Goal: Transaction & Acquisition: Purchase product/service

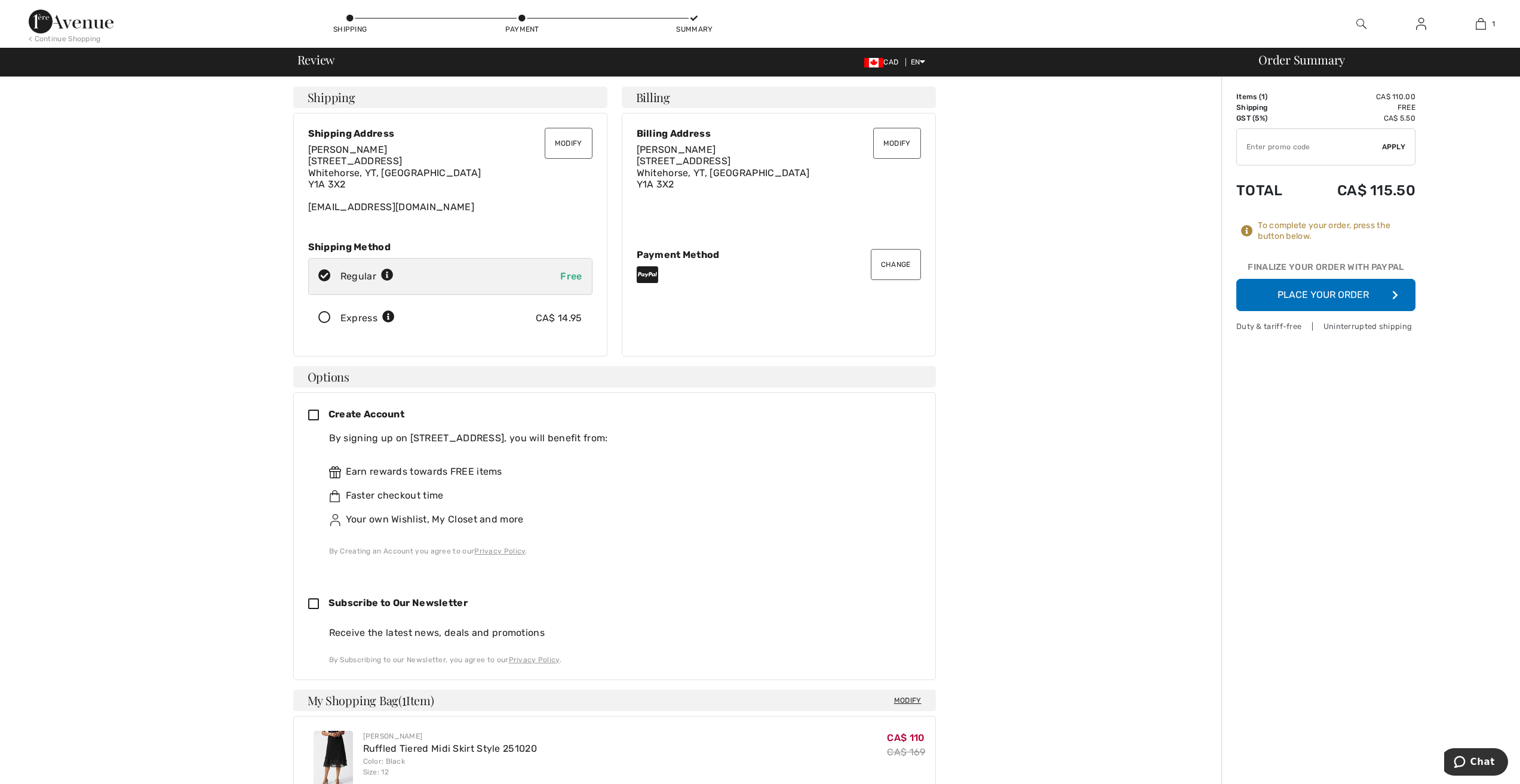
click at [1339, 295] on button "Place Your Order" at bounding box center [1326, 295] width 179 height 32
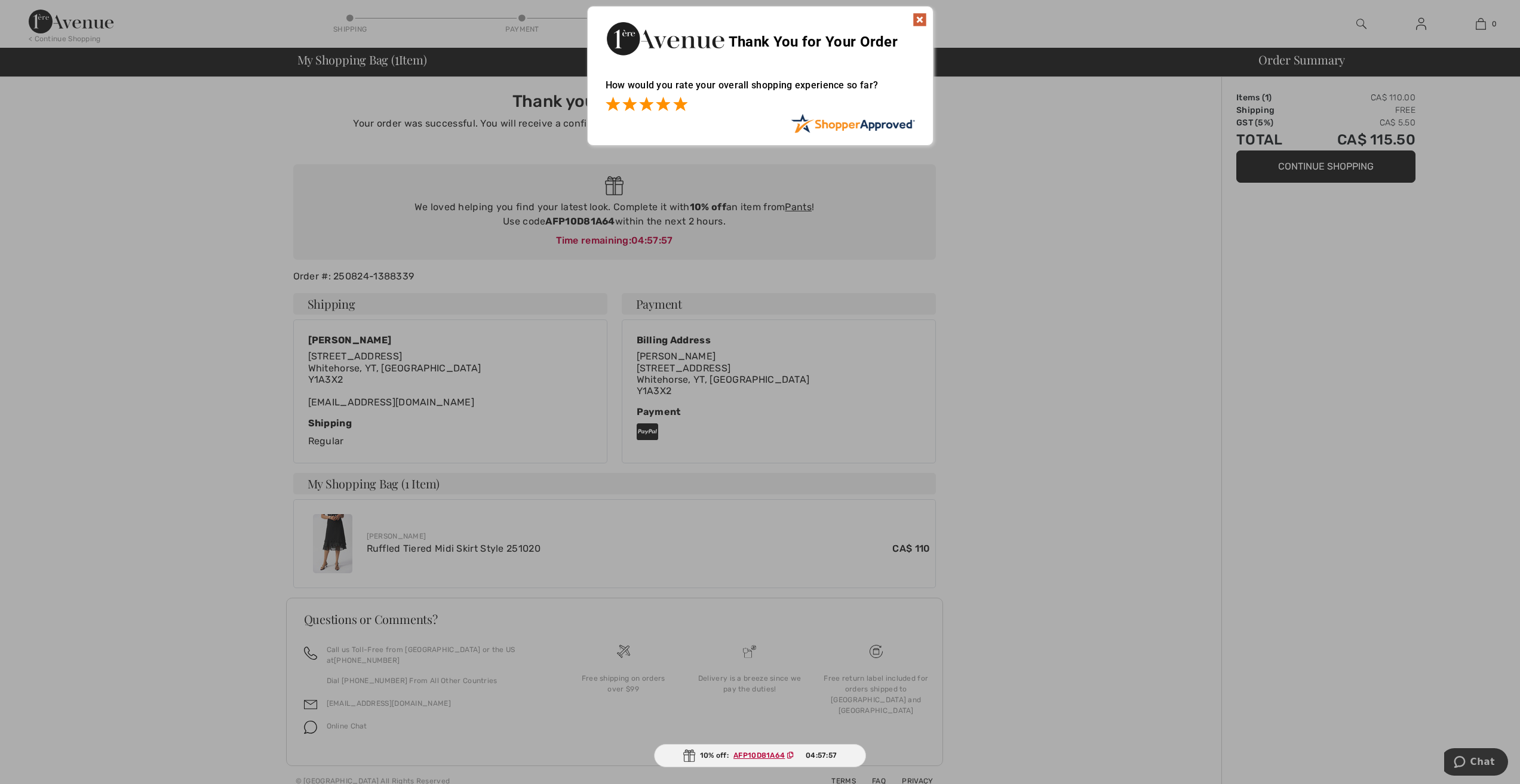
click at [681, 104] on span at bounding box center [680, 104] width 15 height 15
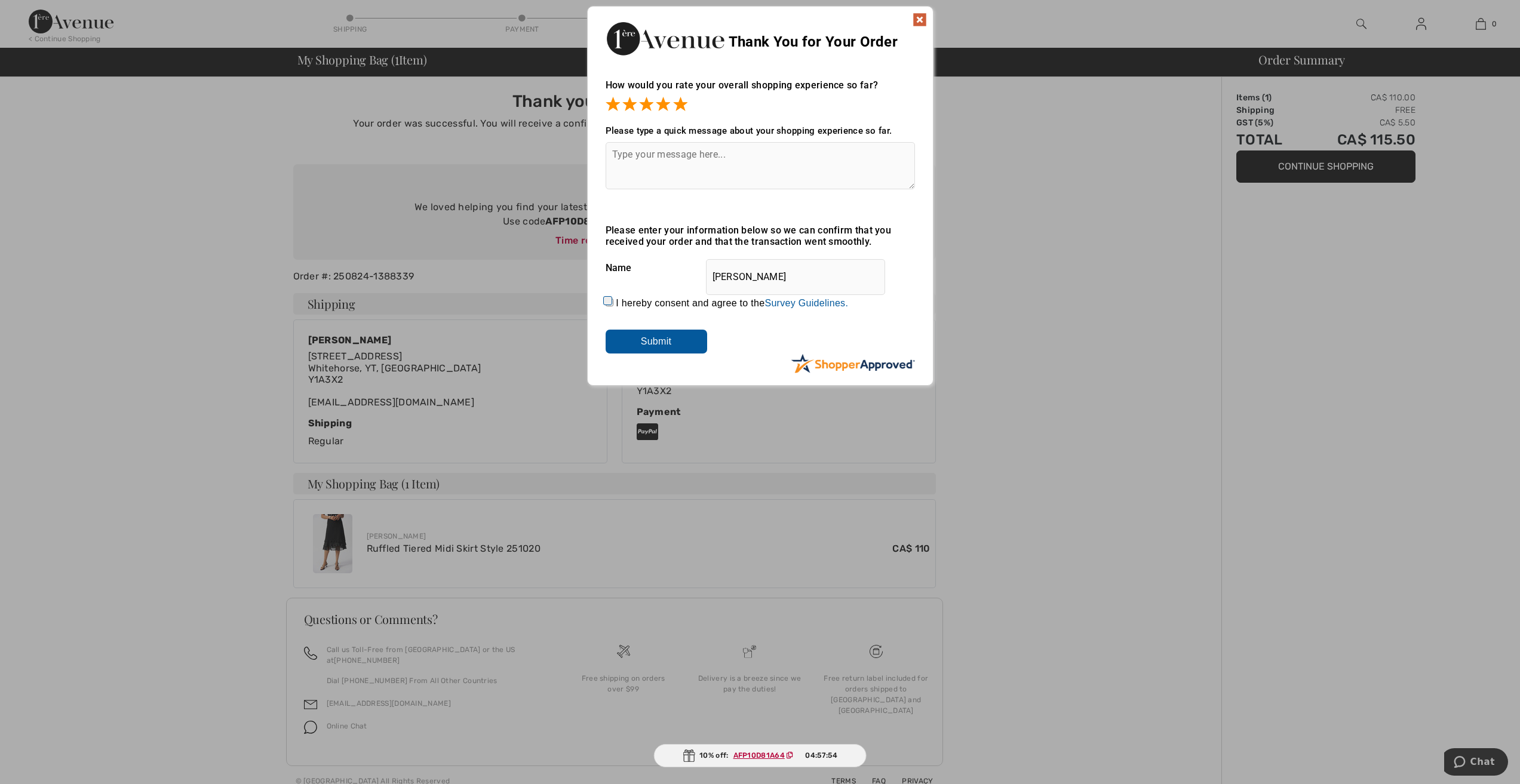
click at [920, 18] on img at bounding box center [920, 20] width 15 height 15
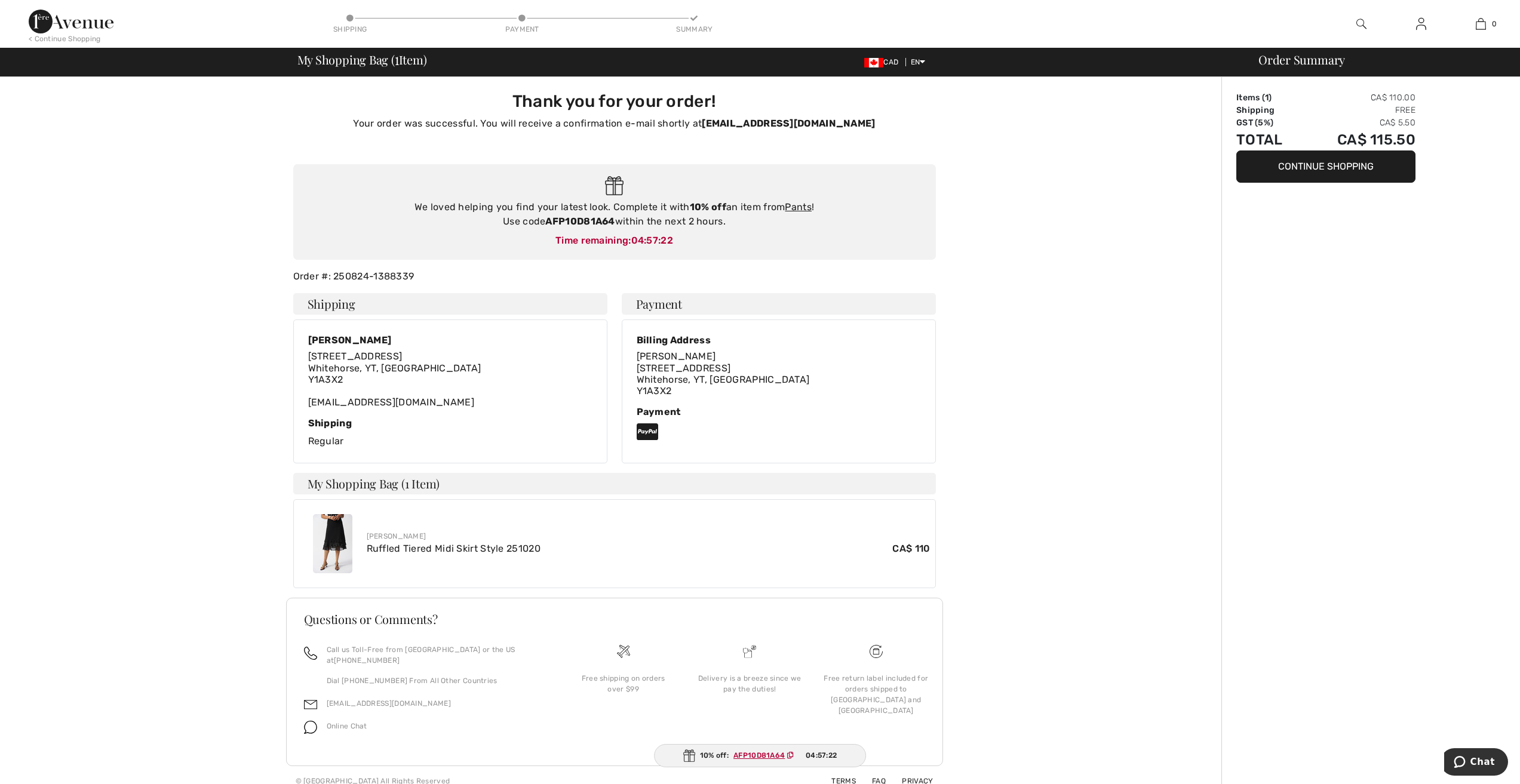
scroll to position [1, 0]
click at [1312, 168] on button "Continue Shopping" at bounding box center [1326, 166] width 179 height 32
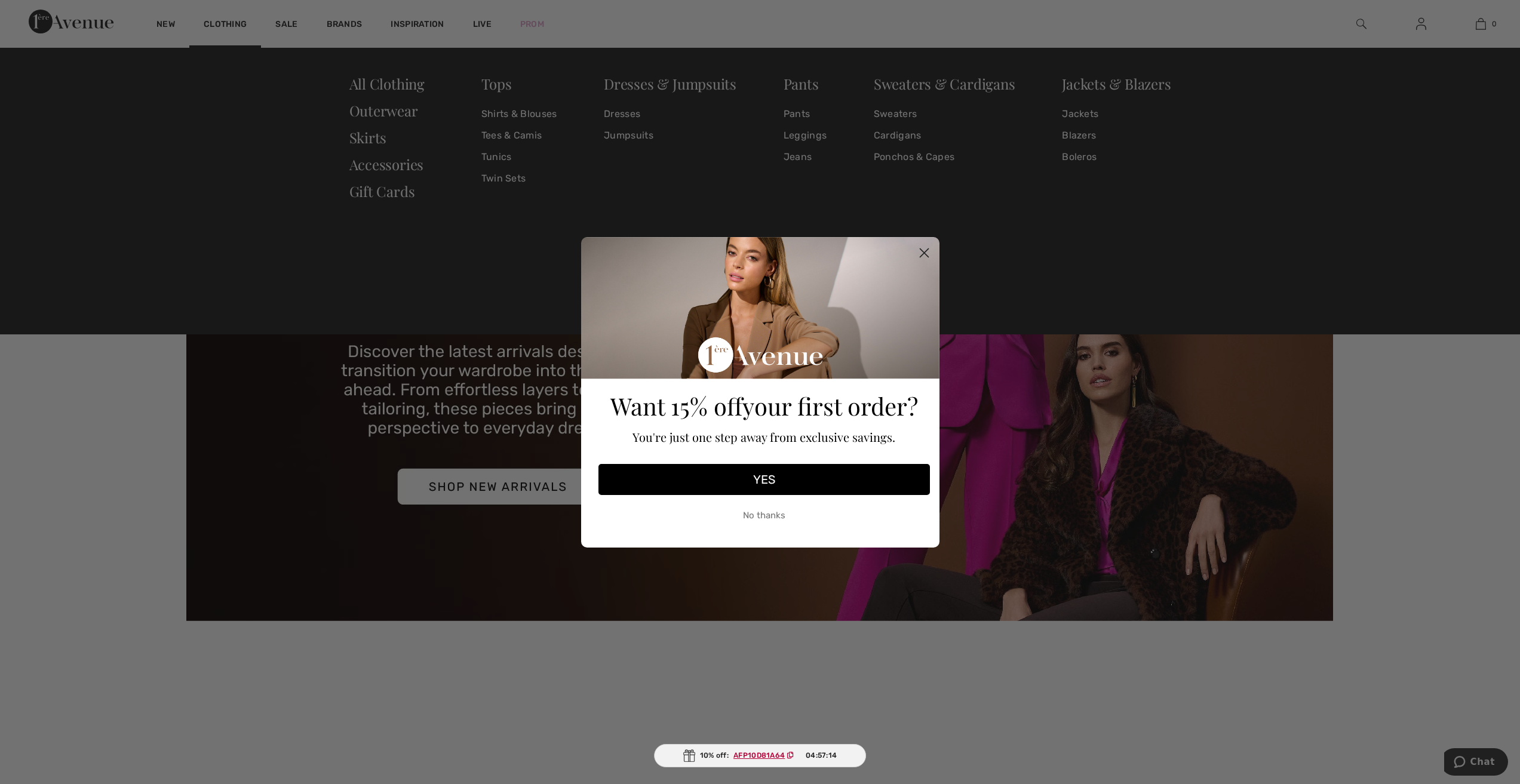
click at [924, 252] on icon "Close dialog" at bounding box center [924, 252] width 8 height 8
